Goal: Browse casually

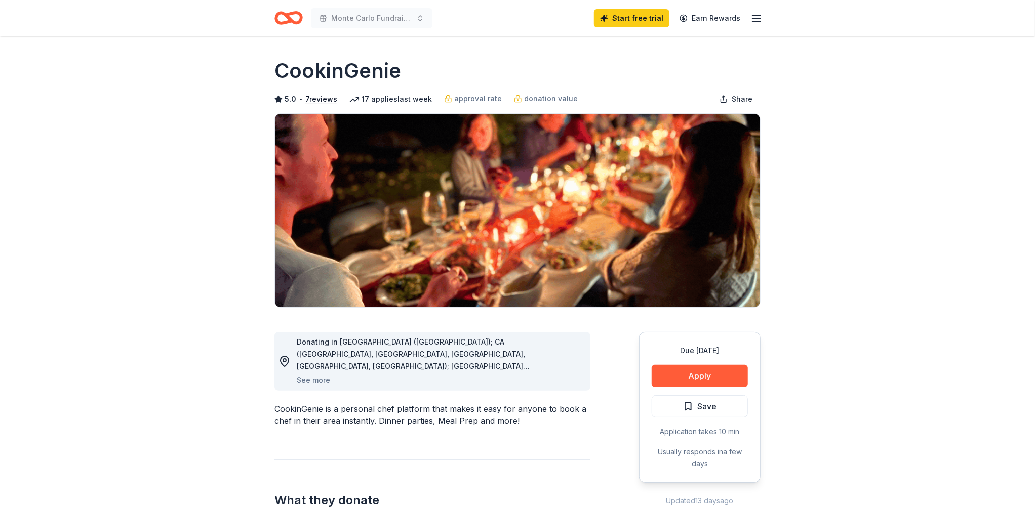
scroll to position [152, 0]
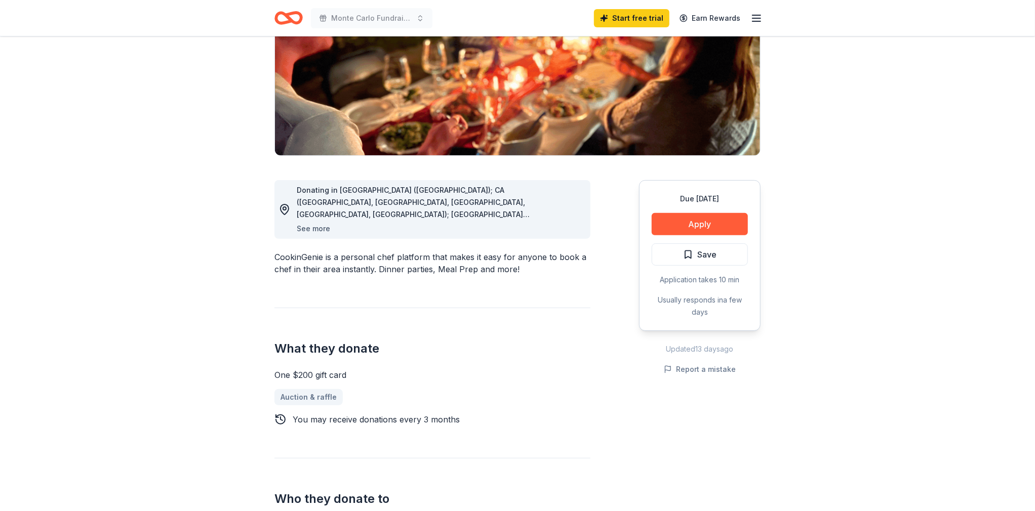
click at [316, 231] on button "See more" at bounding box center [313, 229] width 33 height 12
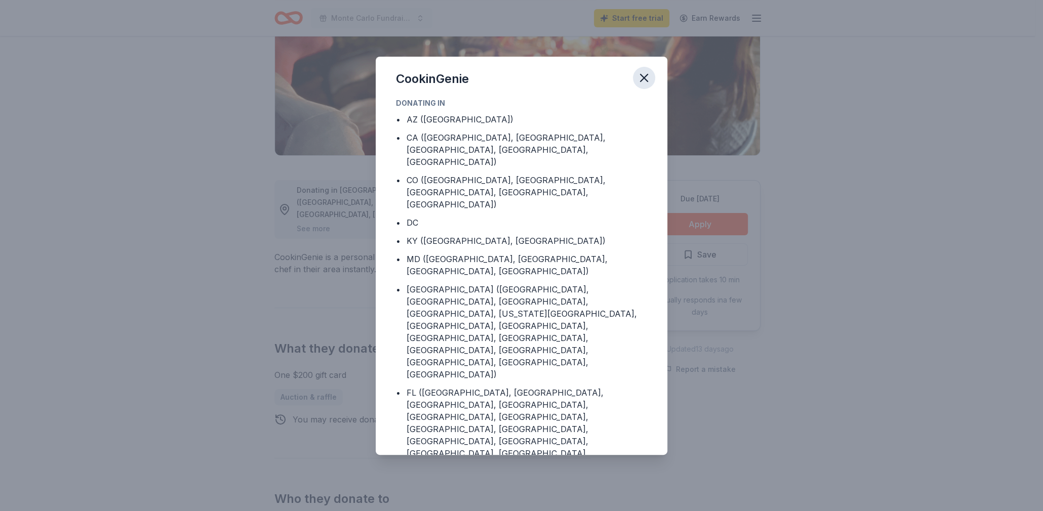
click at [643, 77] on icon "button" at bounding box center [643, 77] width 7 height 7
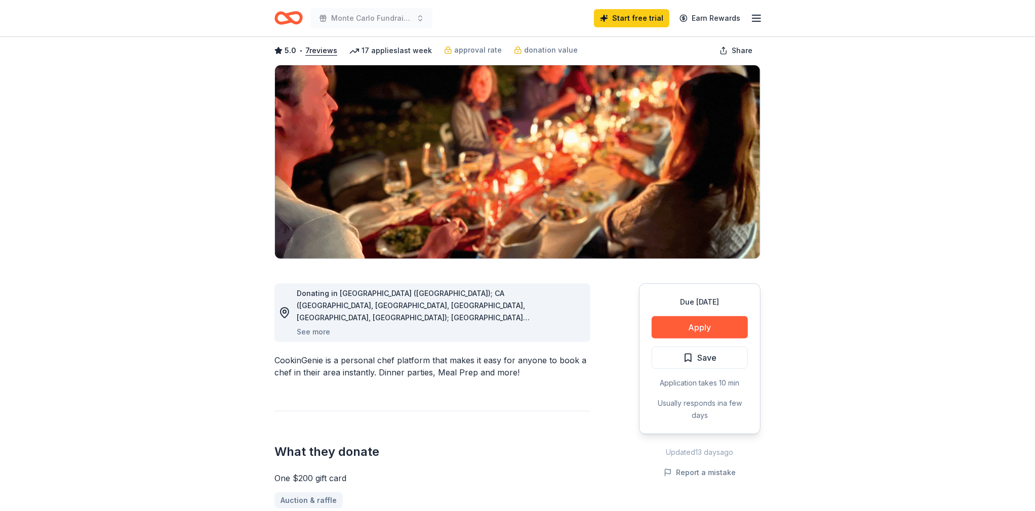
scroll to position [0, 0]
